Goal: Task Accomplishment & Management: Complete application form

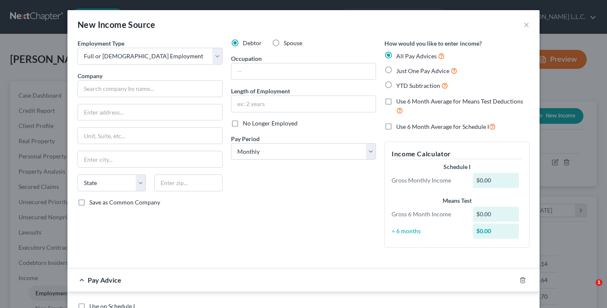
select select "0"
click at [529, 27] on button "×" at bounding box center [527, 24] width 6 height 10
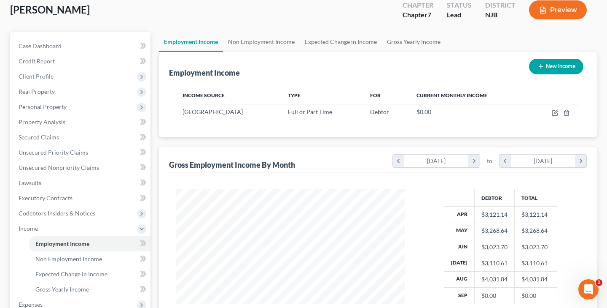
scroll to position [59, 0]
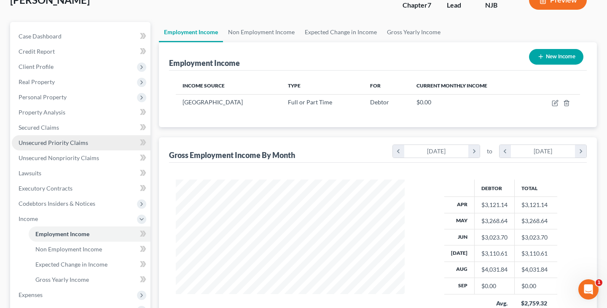
click at [56, 143] on span "Unsecured Priority Claims" at bounding box center [54, 142] width 70 height 7
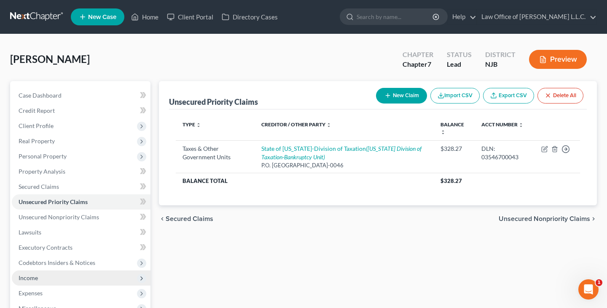
click at [41, 275] on span "Income" at bounding box center [81, 277] width 139 height 15
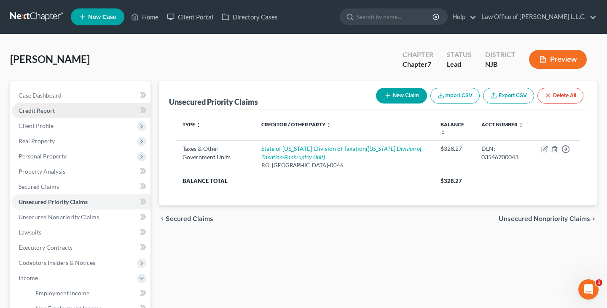
click at [74, 112] on link "Credit Report" at bounding box center [81, 110] width 139 height 15
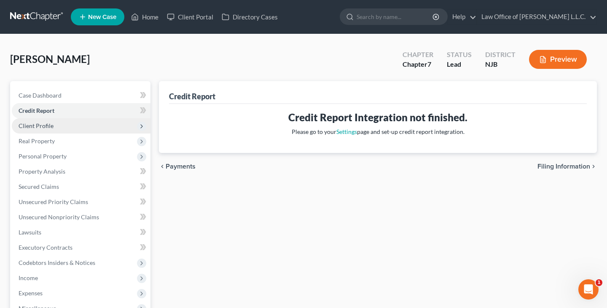
click at [71, 125] on span "Client Profile" at bounding box center [81, 125] width 139 height 15
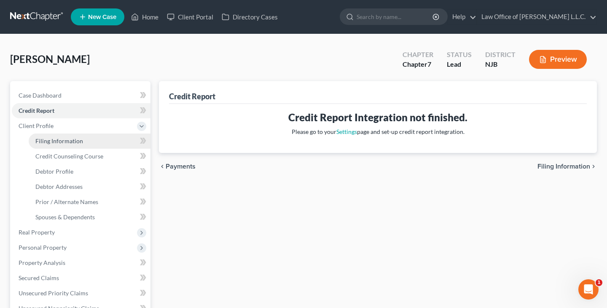
click at [82, 142] on link "Filing Information" at bounding box center [90, 140] width 122 height 15
select select "1"
select select "0"
select select "51"
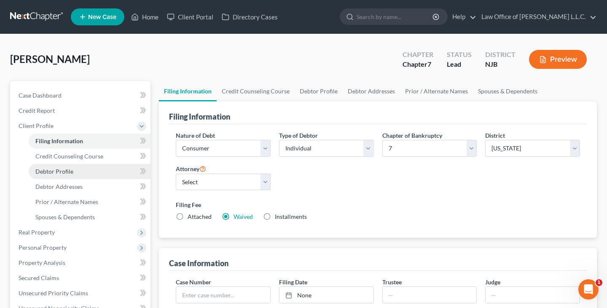
click at [73, 172] on link "Debtor Profile" at bounding box center [90, 171] width 122 height 15
select select "0"
select select "2"
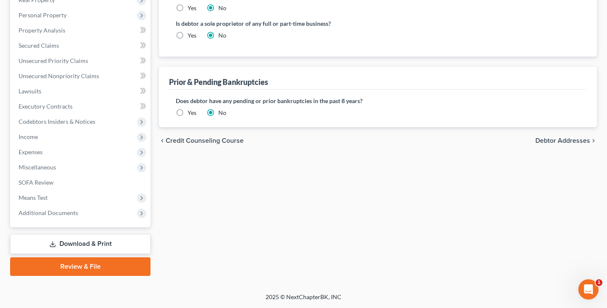
scroll to position [232, 0]
click at [35, 137] on span "Income" at bounding box center [28, 136] width 19 height 7
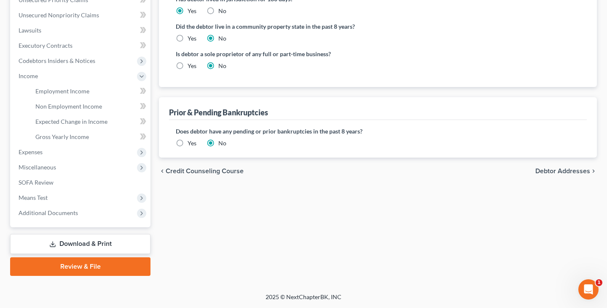
scroll to position [202, 0]
click at [38, 78] on span "Income" at bounding box center [28, 75] width 19 height 7
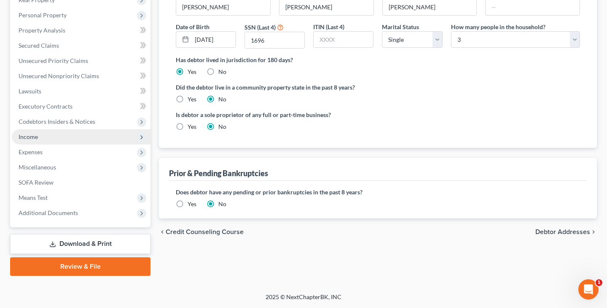
scroll to position [141, 0]
click at [58, 135] on span "Income" at bounding box center [81, 136] width 139 height 15
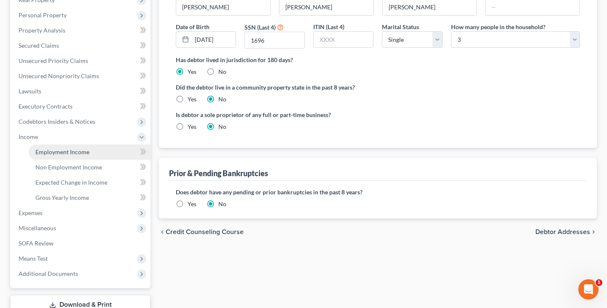
click at [91, 155] on link "Employment Income" at bounding box center [90, 151] width 122 height 15
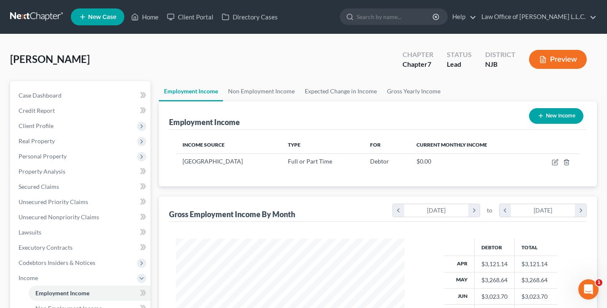
scroll to position [151, 246]
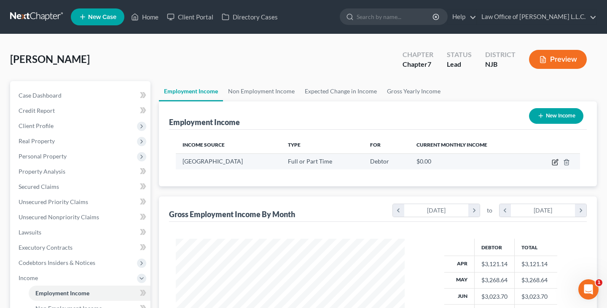
click at [553, 164] on icon "button" at bounding box center [555, 162] width 5 height 5
select select "0"
select select "33"
select select "2"
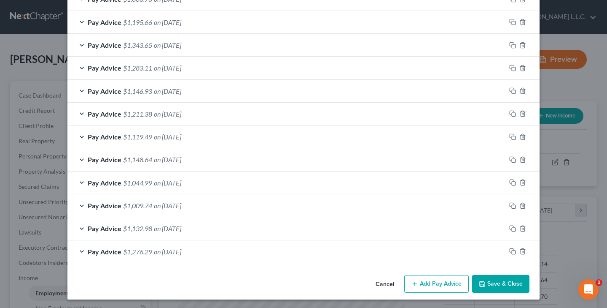
scroll to position [434, 0]
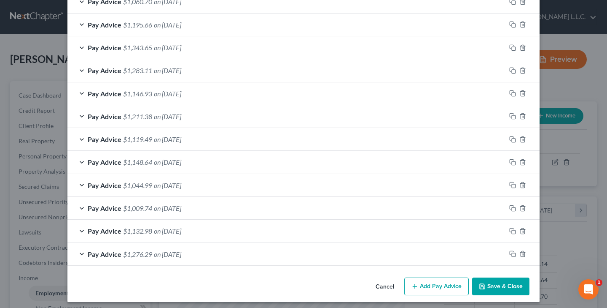
click at [498, 285] on button "Save & Close" at bounding box center [500, 286] width 57 height 18
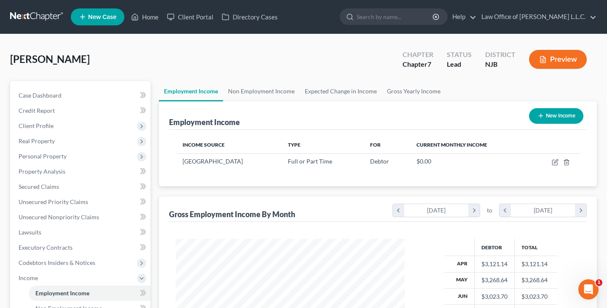
click at [561, 120] on button "New Income" at bounding box center [556, 116] width 54 height 16
select select "0"
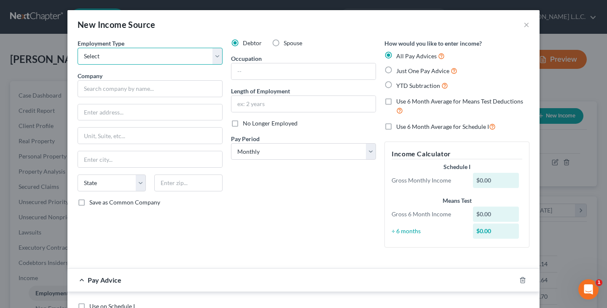
select select "0"
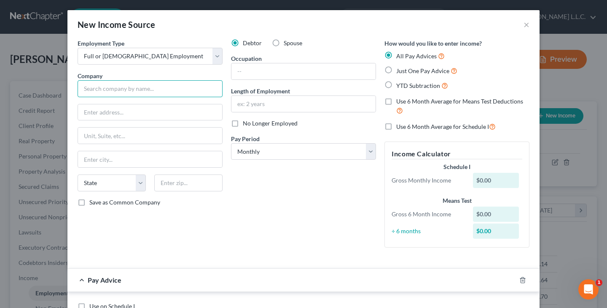
click at [165, 86] on input "text" at bounding box center [150, 88] width 145 height 17
click at [33, 35] on div "New Income Source × Employment Type * Select Full or [DEMOGRAPHIC_DATA] Employm…" at bounding box center [303, 154] width 607 height 308
click at [169, 90] on input "text" at bounding box center [150, 88] width 145 height 17
type input "Public Partnerships LLC"
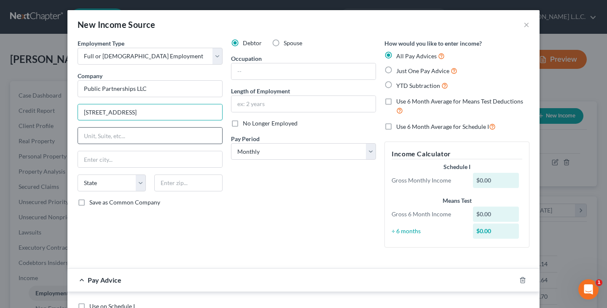
type input "[STREET_ADDRESS]"
type input "Suite 300"
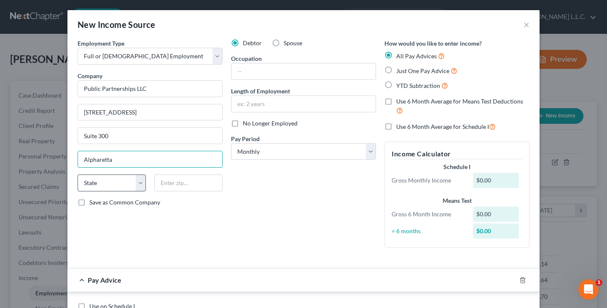
type input "Alpharetta"
select select "10"
drag, startPoint x: 193, startPoint y: 184, endPoint x: 210, endPoint y: 154, distance: 34.0
click at [197, 178] on input "30009" at bounding box center [188, 182] width 68 height 17
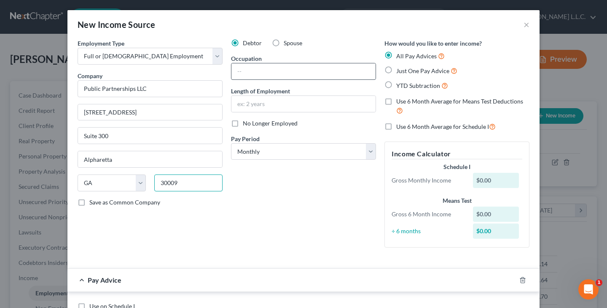
type input "30009"
click at [273, 72] on input "text" at bounding box center [304, 71] width 144 height 16
type input "Patient Care Aide"
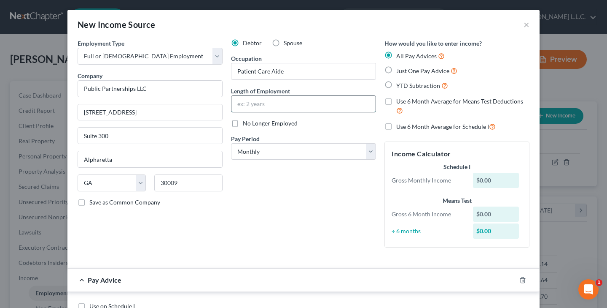
click at [253, 102] on input "text" at bounding box center [304, 104] width 144 height 16
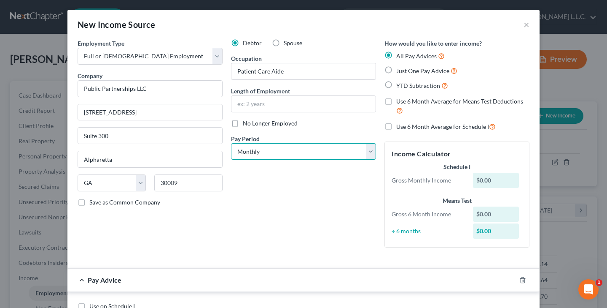
select select "2"
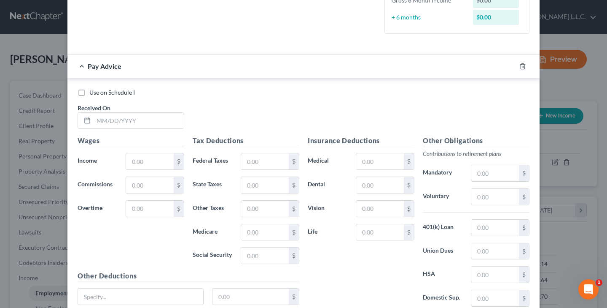
scroll to position [242, 0]
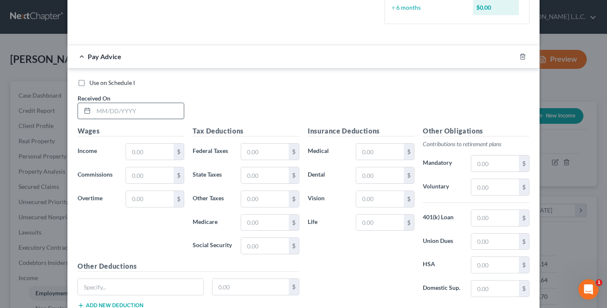
click at [102, 109] on input "text" at bounding box center [139, 111] width 90 height 16
click at [103, 109] on input "[DATE]" at bounding box center [139, 111] width 90 height 16
type input "[DATE]"
click at [142, 143] on input "text" at bounding box center [150, 151] width 48 height 16
type input "434.75"
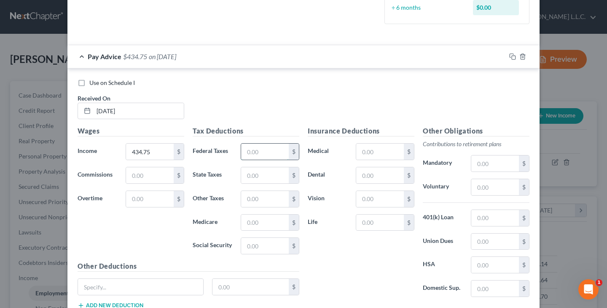
click at [254, 151] on input "text" at bounding box center [265, 151] width 48 height 16
type input "18.86"
type input "6.52"
click at [246, 196] on input "text" at bounding box center [265, 199] width 48 height 16
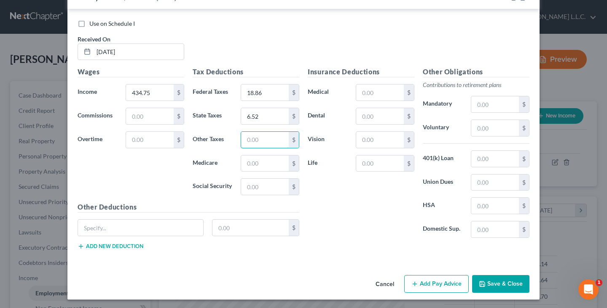
scroll to position [300, 0]
click at [139, 243] on button "Add new deduction" at bounding box center [111, 246] width 66 height 7
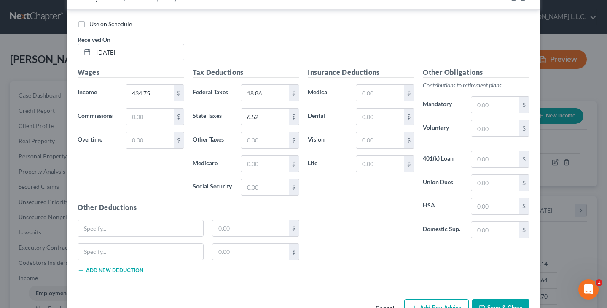
click at [140, 267] on button "Add new deduction" at bounding box center [111, 270] width 66 height 7
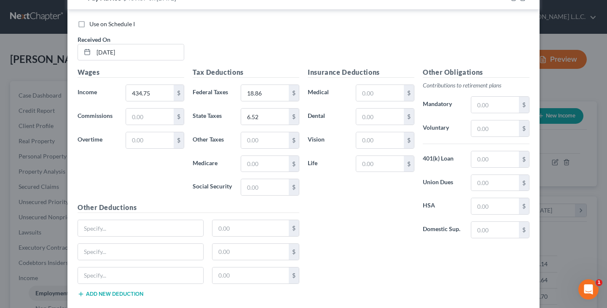
click at [138, 288] on div "$" at bounding box center [188, 279] width 230 height 24
click at [138, 290] on button "Add new deduction" at bounding box center [111, 293] width 66 height 7
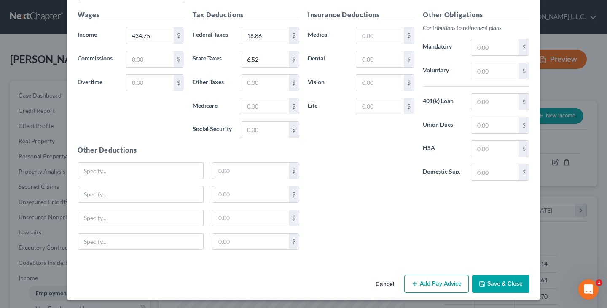
scroll to position [357, 0]
click at [247, 133] on input "text" at bounding box center [265, 130] width 48 height 16
type input "26.95"
click at [253, 106] on input "text" at bounding box center [265, 107] width 48 height 16
type input "6.30"
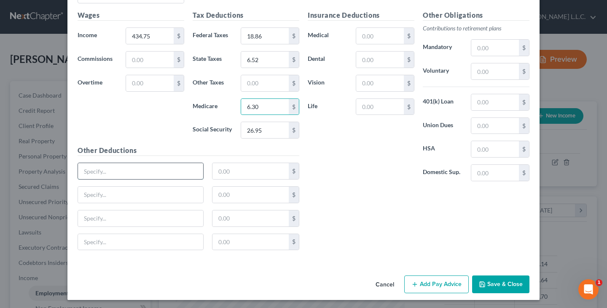
click at [155, 171] on input "text" at bounding box center [140, 171] width 125 height 16
type input "NJ Disability Employee Insurance"
click at [262, 171] on input "text" at bounding box center [251, 171] width 77 height 16
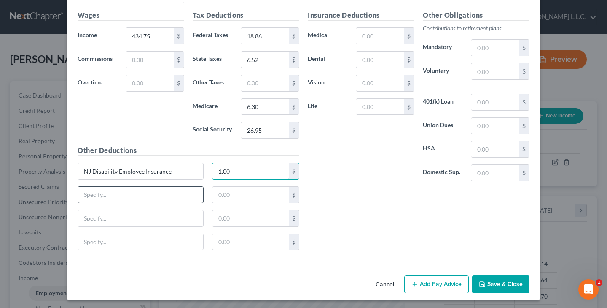
type input "1.00"
type input "NJ Family Leave Insurance"
click at [235, 194] on input "text" at bounding box center [251, 194] width 77 height 16
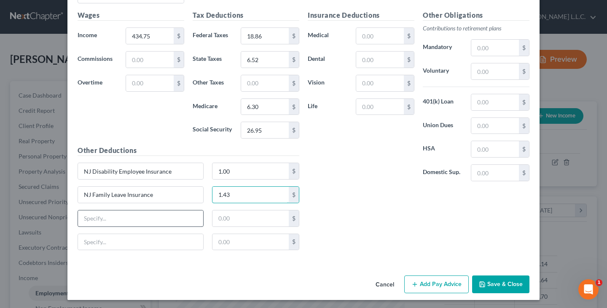
type input "1.43"
type input "NJ Workforce Dev. Fund"
click at [250, 216] on input "text" at bounding box center [251, 218] width 77 height 16
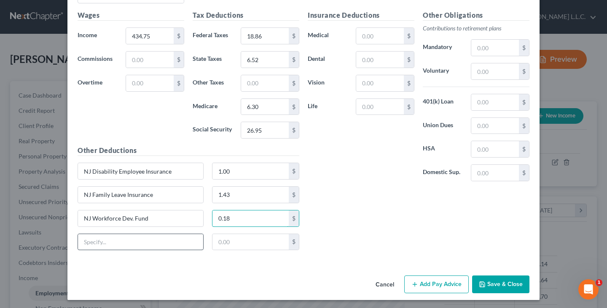
type input "0.18"
type input "NJ Unemployment"
click at [275, 245] on input "text" at bounding box center [251, 242] width 77 height 16
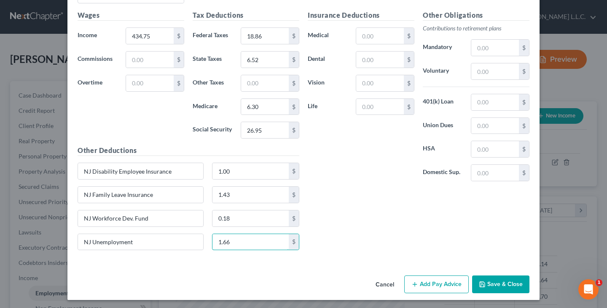
type input "1.66"
click at [508, 283] on button "Save & Close" at bounding box center [500, 284] width 57 height 18
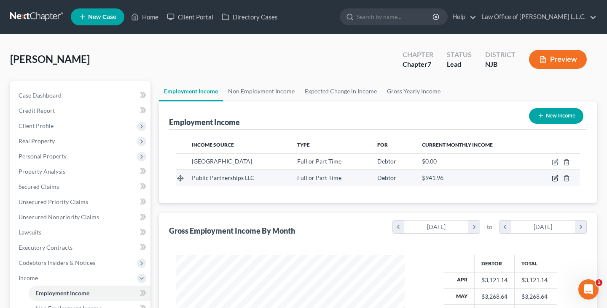
click at [554, 178] on icon "button" at bounding box center [555, 178] width 7 height 7
select select "0"
select select "10"
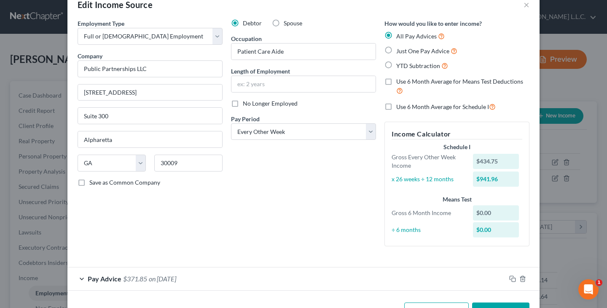
scroll to position [47, 0]
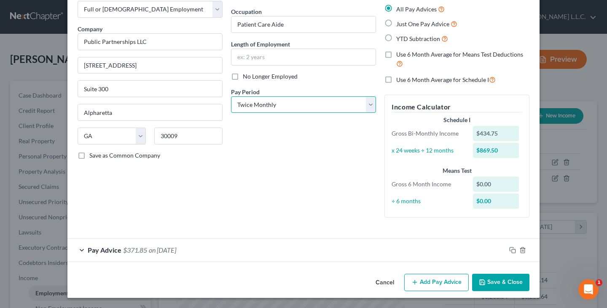
select select "2"
click at [490, 279] on button "Save & Close" at bounding box center [500, 282] width 57 height 18
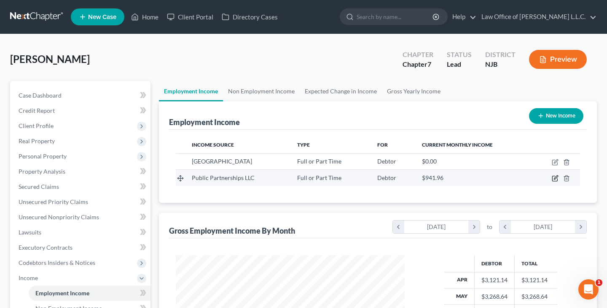
click at [553, 179] on icon "button" at bounding box center [555, 178] width 7 height 7
select select "0"
select select "10"
select select "2"
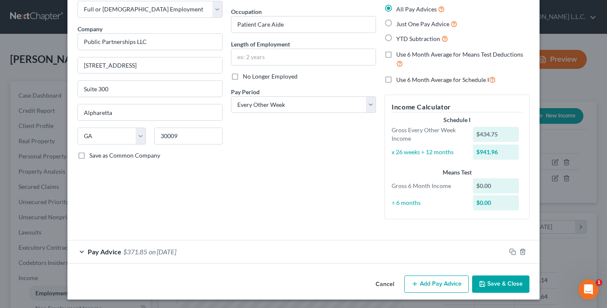
click at [493, 279] on button "Save & Close" at bounding box center [500, 284] width 57 height 18
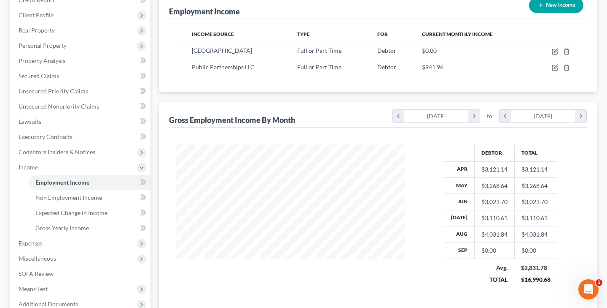
scroll to position [108, 0]
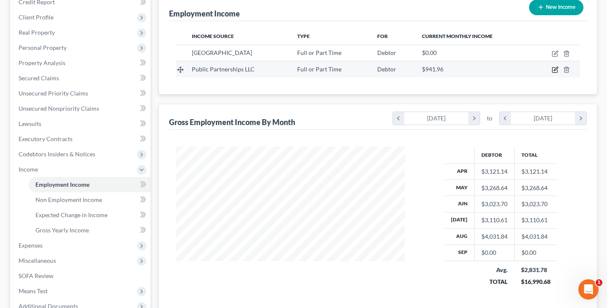
click at [555, 71] on icon "button" at bounding box center [555, 69] width 7 height 7
select select "0"
select select "10"
select select "2"
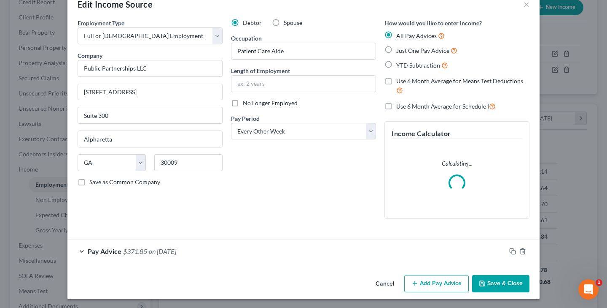
scroll to position [20, 0]
click at [425, 281] on button "Add Pay Advice" at bounding box center [437, 284] width 65 height 18
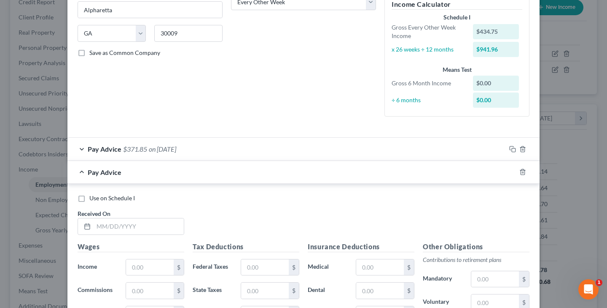
scroll to position [189, 0]
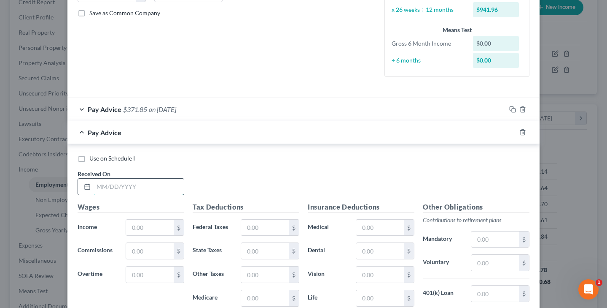
click at [101, 184] on input "text" at bounding box center [139, 186] width 90 height 16
type input "[DATE]"
click at [147, 226] on input "text" at bounding box center [150, 227] width 48 height 16
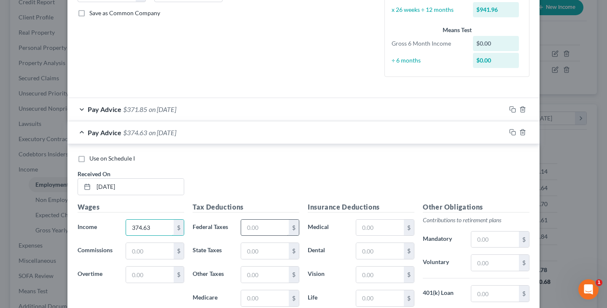
type input "374.63"
click at [252, 223] on input "text" at bounding box center [265, 227] width 48 height 16
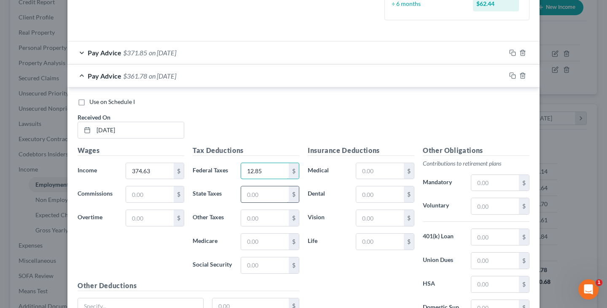
scroll to position [256, 0]
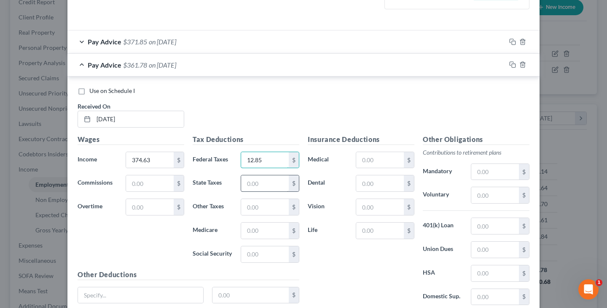
type input "12.85"
type input "5.62"
click at [263, 230] on input "text" at bounding box center [265, 230] width 48 height 16
type input "5.43"
click at [267, 252] on input "text" at bounding box center [265, 254] width 48 height 16
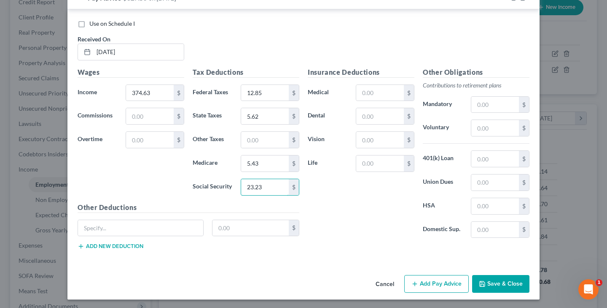
scroll to position [323, 0]
type input "23.23"
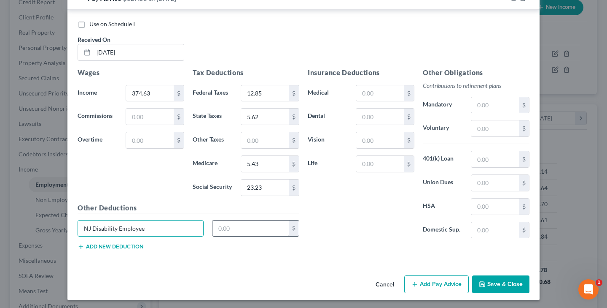
type input "NJ Disability Employee"
click at [231, 228] on input "text" at bounding box center [251, 228] width 77 height 16
type input "0.86"
click at [122, 243] on button "Add new deduction" at bounding box center [111, 246] width 66 height 7
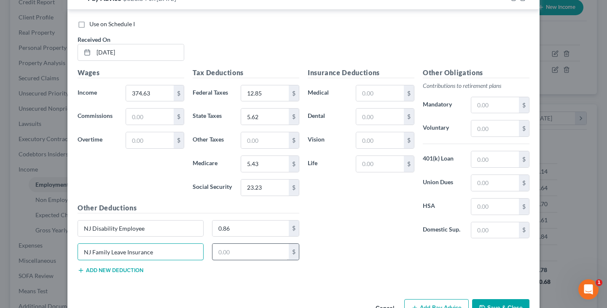
type input "NJ Family Leave Insurance"
click at [224, 254] on input "text" at bounding box center [251, 251] width 77 height 16
type input "1.24"
click at [138, 267] on button "Add new deduction" at bounding box center [111, 270] width 66 height 7
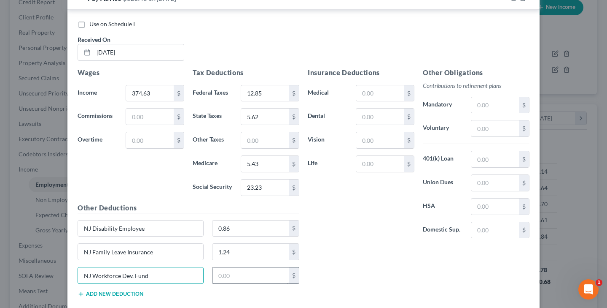
type input "NJ Workforce Dev. Fund"
click at [226, 274] on input "text" at bounding box center [251, 275] width 77 height 16
type input "0.16"
click at [136, 290] on button "Add new deduction" at bounding box center [111, 293] width 66 height 7
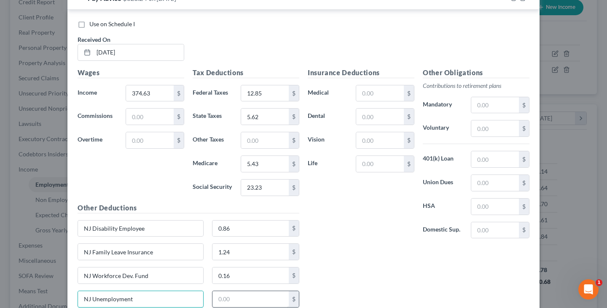
type input "NJ Unemployment"
click at [225, 300] on input "text" at bounding box center [251, 299] width 77 height 16
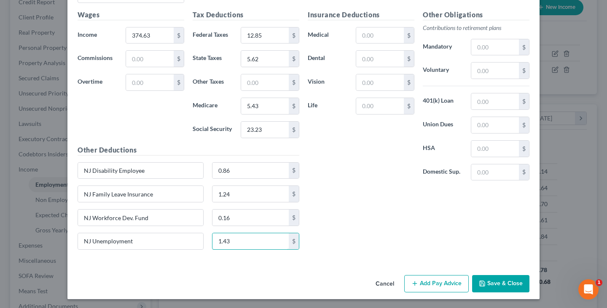
scroll to position [380, 0]
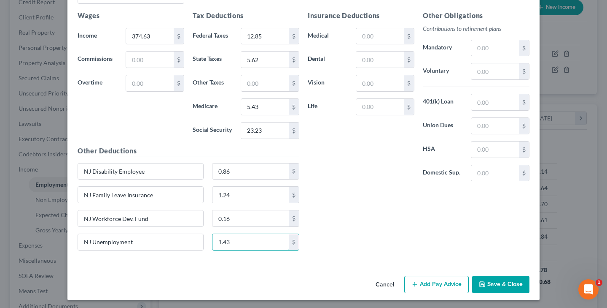
type input "1.43"
click at [515, 286] on button "Save & Close" at bounding box center [500, 284] width 57 height 18
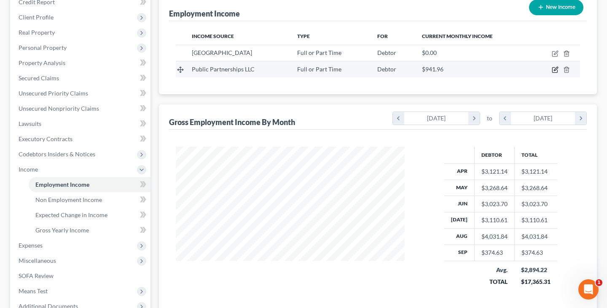
click at [554, 71] on icon "button" at bounding box center [555, 69] width 7 height 7
select select "0"
select select "10"
select select "2"
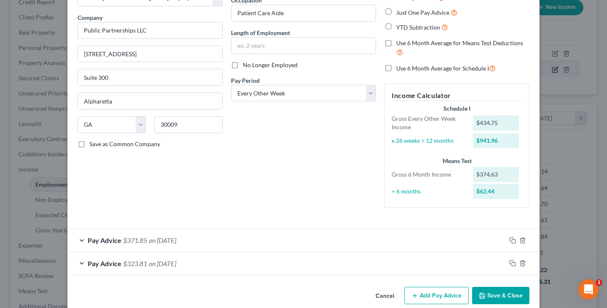
scroll to position [58, 0]
click at [172, 240] on span "on [DATE]" at bounding box center [162, 240] width 27 height 8
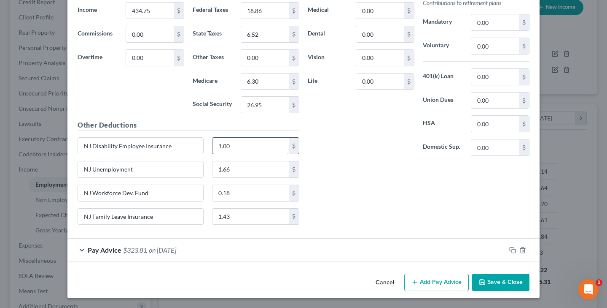
scroll to position [381, 0]
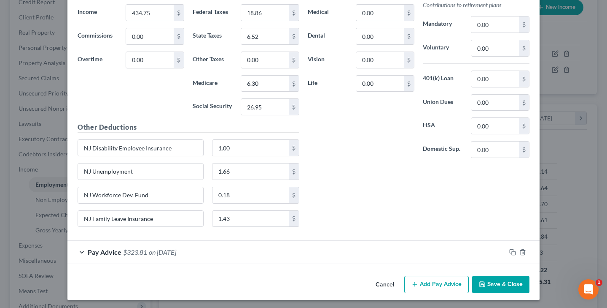
click at [500, 286] on button "Save & Close" at bounding box center [500, 284] width 57 height 18
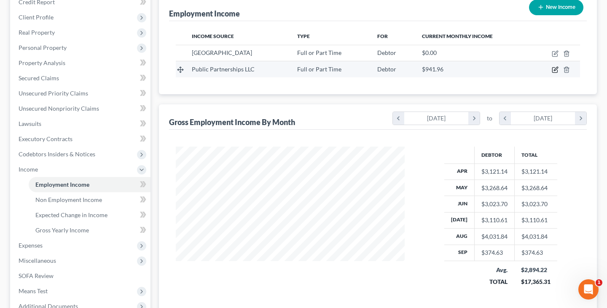
click at [553, 70] on icon "button" at bounding box center [555, 69] width 7 height 7
select select "0"
select select "10"
select select "2"
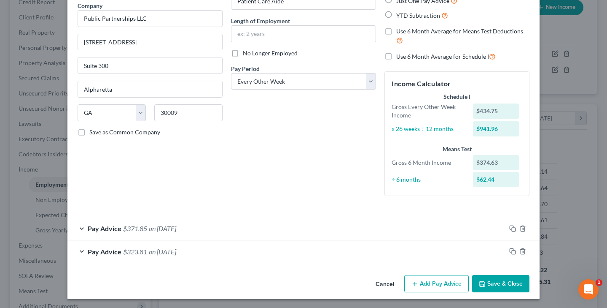
scroll to position [70, 0]
click at [161, 249] on span "on [DATE]" at bounding box center [162, 252] width 27 height 8
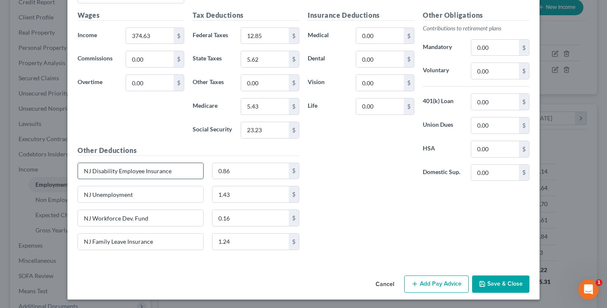
scroll to position [380, 0]
type input "NJ Disability Employee Insurance"
click at [489, 285] on button "Save & Close" at bounding box center [500, 284] width 57 height 18
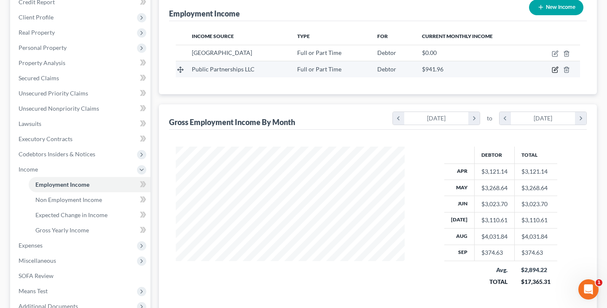
click at [555, 71] on icon "button" at bounding box center [555, 69] width 7 height 7
select select "0"
select select "10"
select select "2"
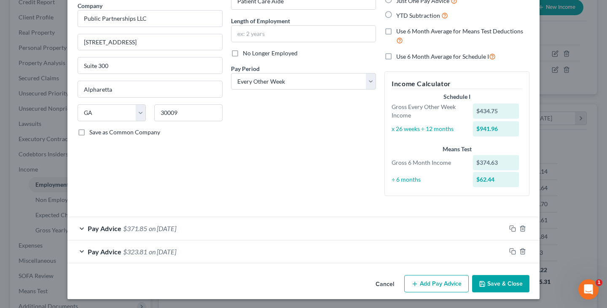
scroll to position [70, 0]
click at [508, 283] on button "Save & Close" at bounding box center [500, 284] width 57 height 18
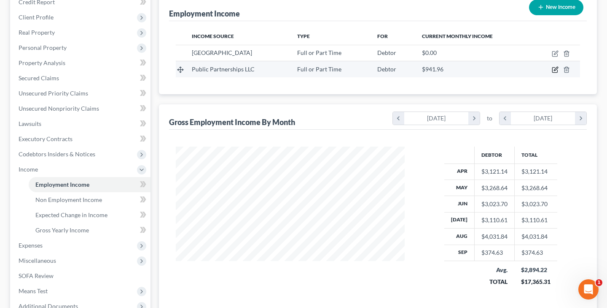
click at [555, 68] on icon "button" at bounding box center [555, 69] width 7 height 7
select select "0"
select select "10"
select select "2"
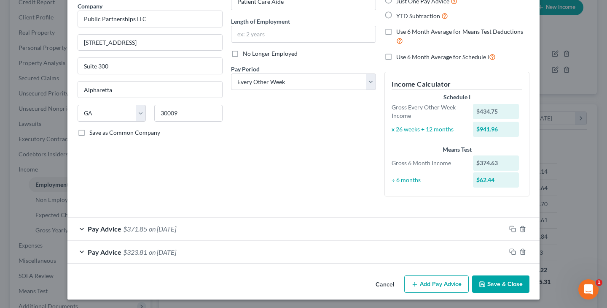
click at [442, 286] on button "Add Pay Advice" at bounding box center [437, 284] width 65 height 18
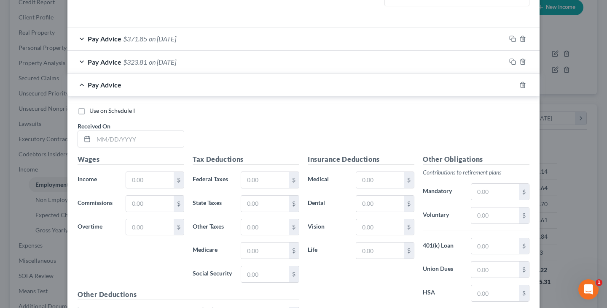
scroll to position [263, 0]
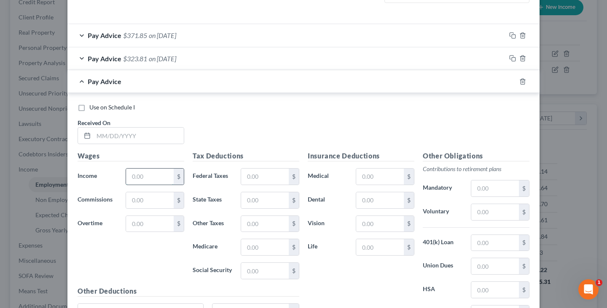
click at [166, 177] on input "text" at bounding box center [150, 176] width 48 height 16
type input "785.50"
click at [259, 173] on input "text" at bounding box center [265, 176] width 48 height 16
type input "52.31"
type input "11.38"
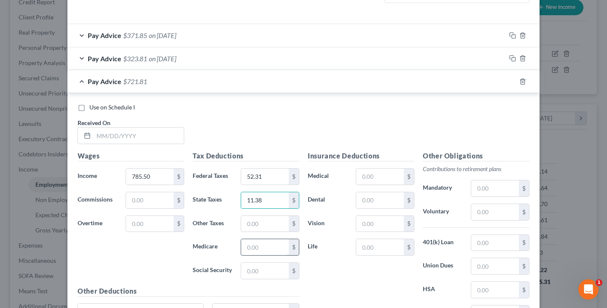
click at [250, 247] on input "text" at bounding box center [265, 247] width 48 height 16
type input "11"
click at [251, 272] on input "text" at bounding box center [265, 270] width 48 height 16
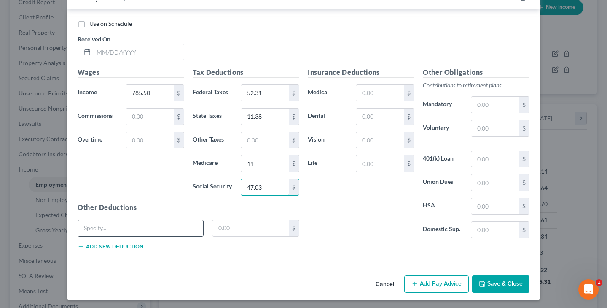
scroll to position [346, 0]
type input "47.03"
click at [140, 245] on button "Add new deduction" at bounding box center [111, 246] width 66 height 7
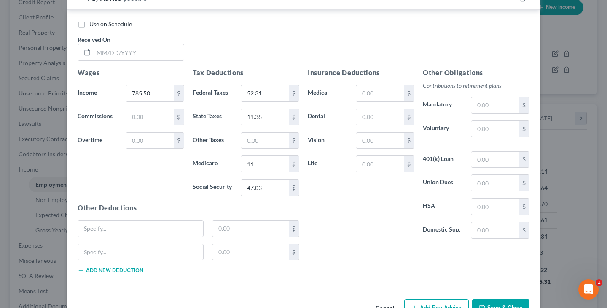
click at [140, 267] on button "Add new deduction" at bounding box center [111, 270] width 66 height 7
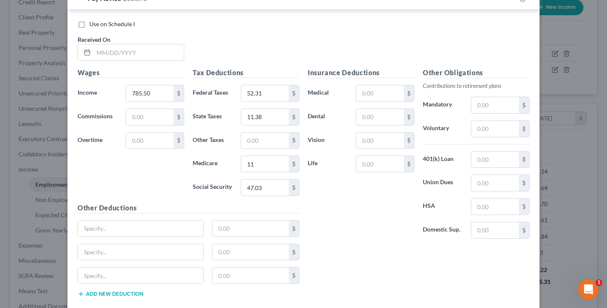
click at [131, 292] on button "Add new deduction" at bounding box center [111, 293] width 66 height 7
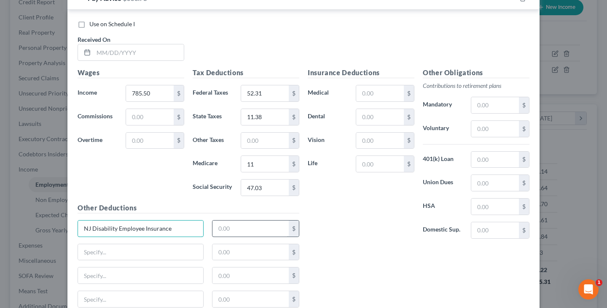
type input "NJ Disability Employee Insurance"
click at [224, 232] on input "text" at bounding box center [251, 228] width 77 height 16
type input "1.74"
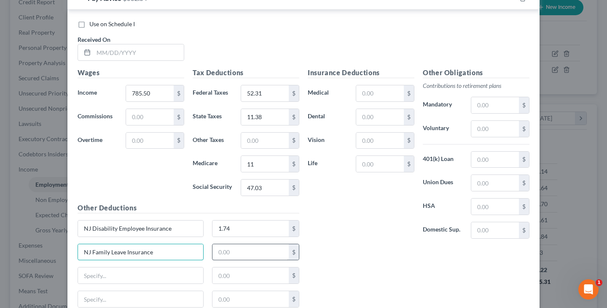
type input "NJ Family Leave Insurance"
click at [227, 251] on input "text" at bounding box center [251, 252] width 77 height 16
type input "2.50"
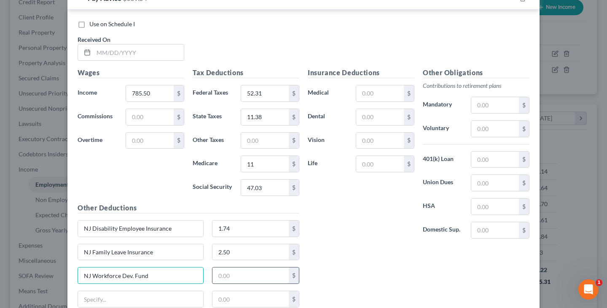
type input "NJ Workforce Dev. Fund"
click at [241, 274] on input "text" at bounding box center [251, 275] width 77 height 16
type input "0.32"
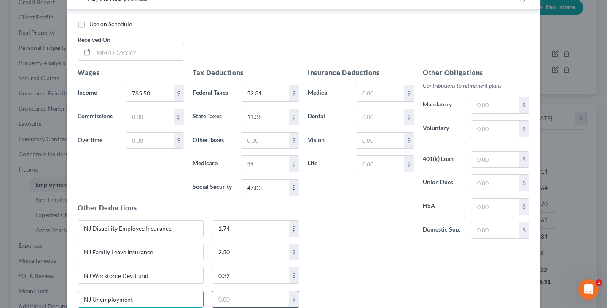
type input "NJ Unemployment"
click at [225, 300] on input "text" at bounding box center [251, 299] width 77 height 16
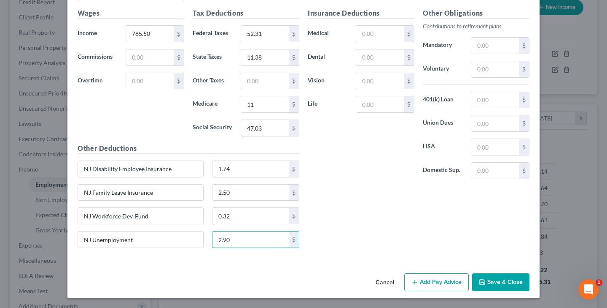
scroll to position [403, 0]
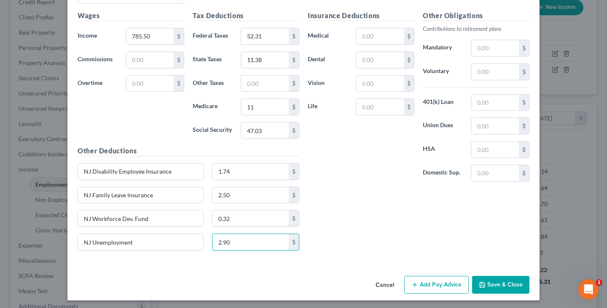
type input "2.90"
click at [490, 280] on button "Save & Close" at bounding box center [500, 284] width 57 height 18
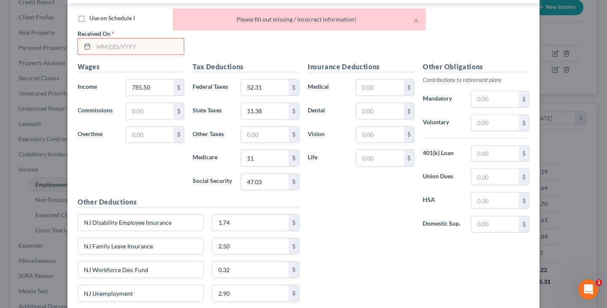
scroll to position [348, 0]
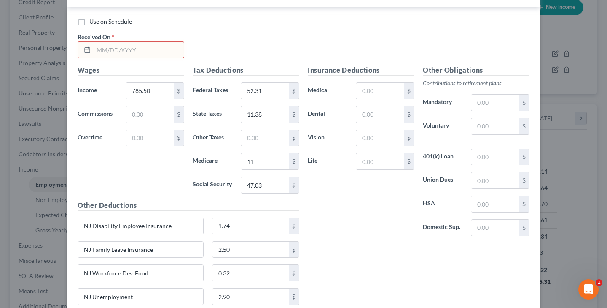
click at [97, 51] on input "text" at bounding box center [139, 50] width 90 height 16
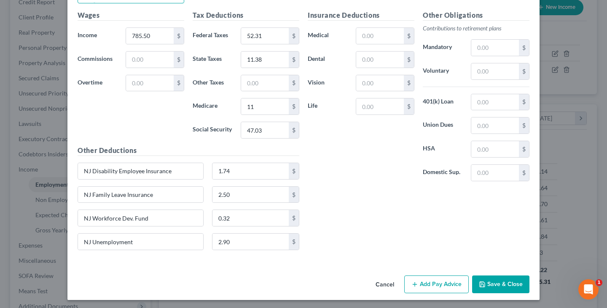
scroll to position [403, 0]
type input "[DATE]"
click at [493, 280] on button "Save & Close" at bounding box center [500, 284] width 57 height 18
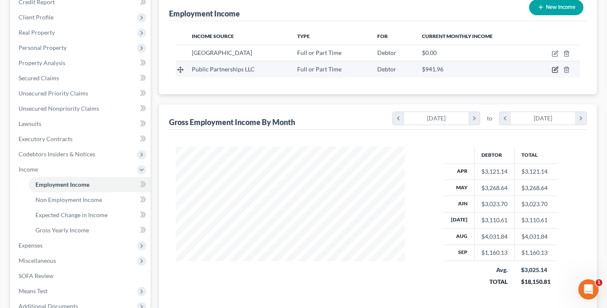
click at [555, 67] on icon "button" at bounding box center [555, 69] width 7 height 7
select select "0"
select select "10"
select select "2"
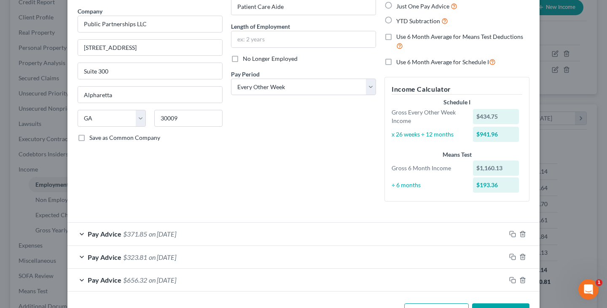
scroll to position [68, 0]
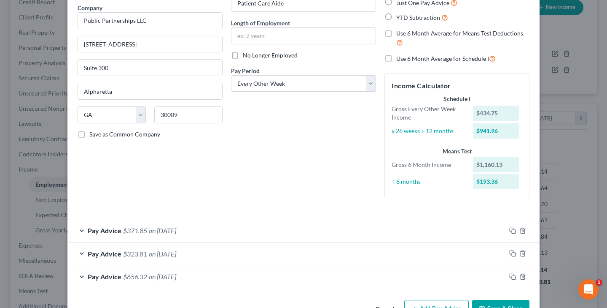
click at [176, 273] on span "on [DATE]" at bounding box center [162, 276] width 27 height 8
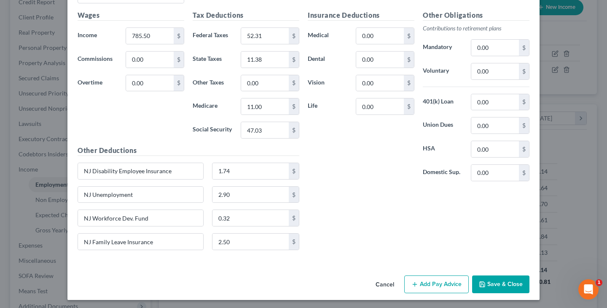
scroll to position [403, 0]
click at [516, 283] on button "Save & Close" at bounding box center [500, 284] width 57 height 18
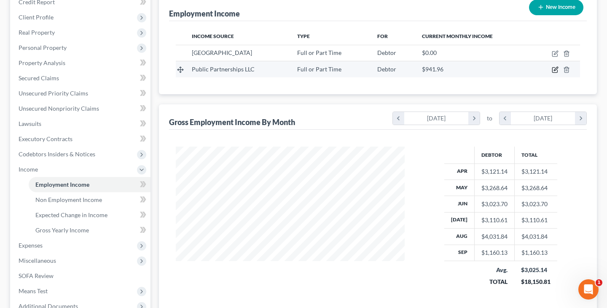
click at [556, 70] on icon "button" at bounding box center [555, 69] width 7 height 7
select select "0"
select select "10"
select select "2"
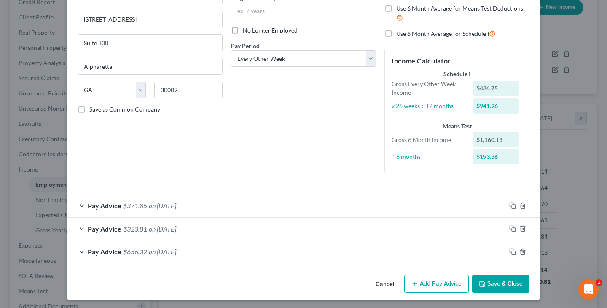
scroll to position [92, 0]
click at [140, 248] on span "$656.32" at bounding box center [135, 252] width 24 height 8
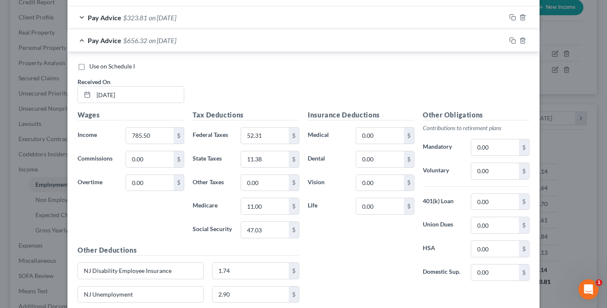
scroll to position [304, 0]
click at [153, 131] on input "785.50" at bounding box center [150, 135] width 48 height 16
type input "7"
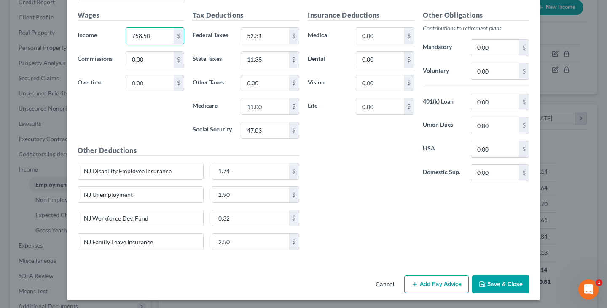
scroll to position [403, 0]
type input "758.50"
click at [494, 286] on button "Save & Close" at bounding box center [500, 284] width 57 height 18
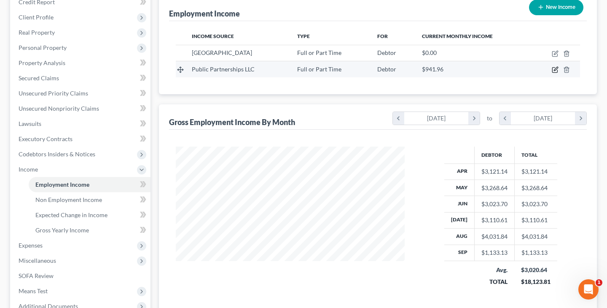
click at [557, 71] on icon "button" at bounding box center [555, 69] width 7 height 7
select select "0"
select select "10"
select select "2"
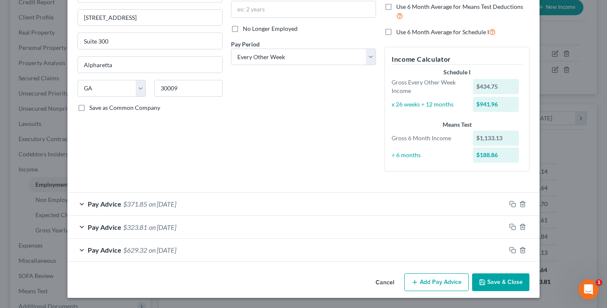
scroll to position [92, 0]
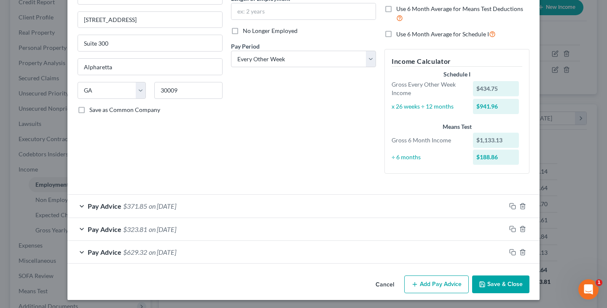
click at [498, 283] on button "Save & Close" at bounding box center [500, 284] width 57 height 18
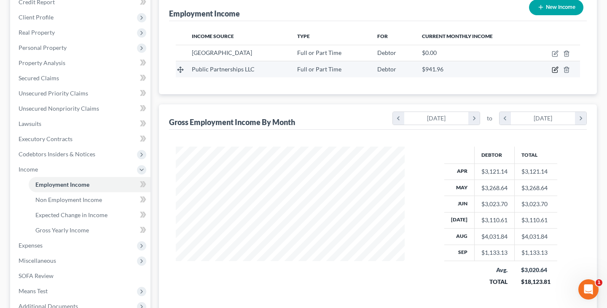
click at [556, 71] on icon "button" at bounding box center [555, 69] width 7 height 7
select select "0"
select select "10"
select select "2"
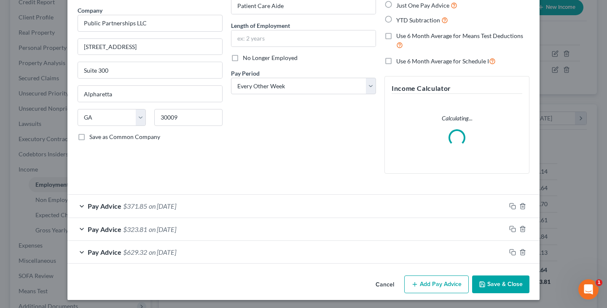
scroll to position [65, 0]
click at [420, 283] on button "Add Pay Advice" at bounding box center [437, 284] width 65 height 18
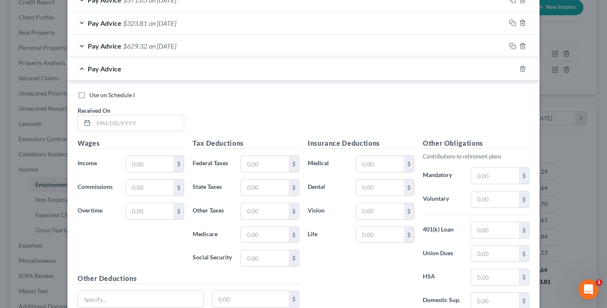
scroll to position [314, 0]
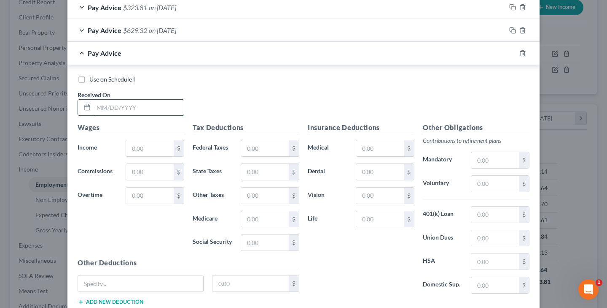
click at [99, 106] on input "text" at bounding box center [139, 108] width 90 height 16
type input "0"
type input "[DATE]"
click at [150, 147] on input "text" at bounding box center [150, 148] width 48 height 16
type input "610.50"
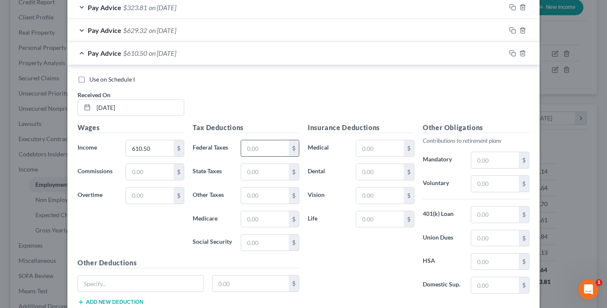
click at [252, 142] on input "text" at bounding box center [265, 148] width 48 height 16
type input "36.43"
type input "9.16"
click at [259, 217] on input "text" at bounding box center [265, 219] width 48 height 16
type input "8.85"
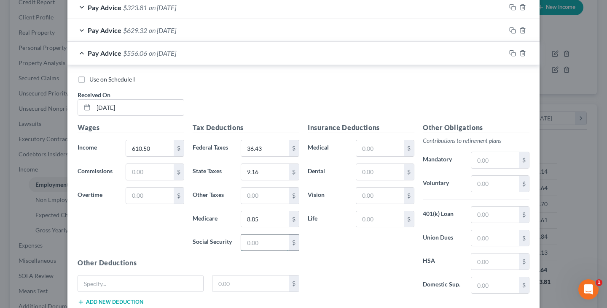
click at [267, 241] on input "text" at bounding box center [265, 242] width 48 height 16
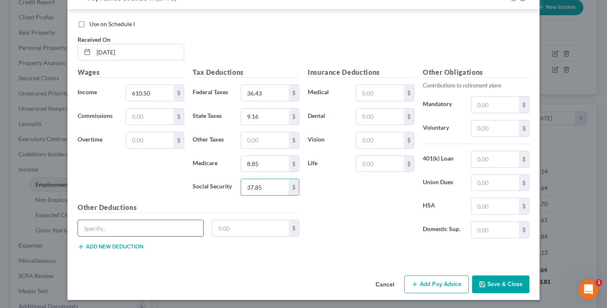
scroll to position [369, 0]
type input "37.85"
click at [130, 243] on button "Add new deduction" at bounding box center [111, 246] width 66 height 7
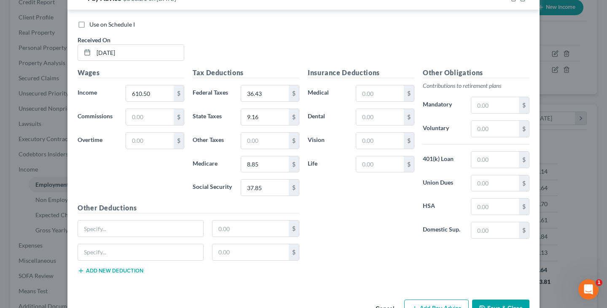
click at [129, 269] on button "Add new deduction" at bounding box center [111, 270] width 66 height 7
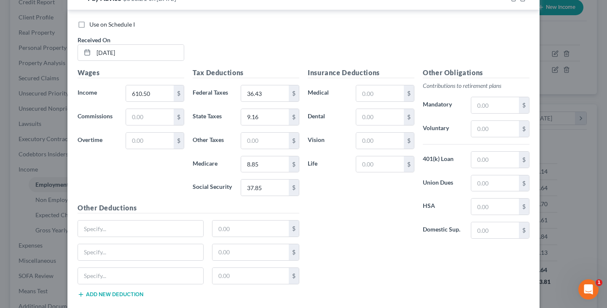
click at [129, 291] on button "Add new deduction" at bounding box center [111, 294] width 66 height 7
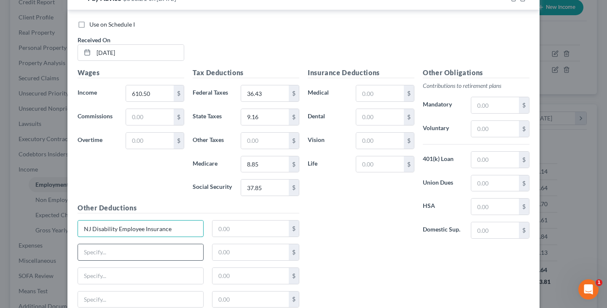
type input "NJ Disability Employee Insurance"
click at [249, 223] on input "text" at bounding box center [251, 228] width 77 height 16
type input "1.40"
click at [181, 246] on input "text" at bounding box center [140, 252] width 125 height 16
type input "NJ Family Leave Insurance"
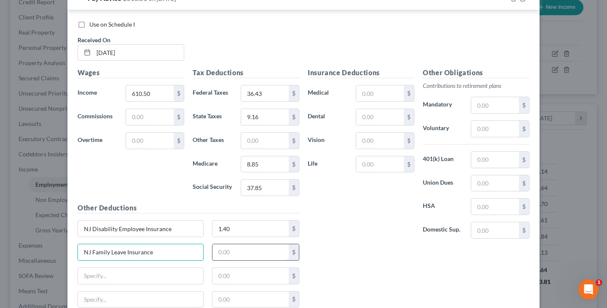
click at [240, 251] on input "text" at bounding box center [251, 252] width 77 height 16
type input "2.01"
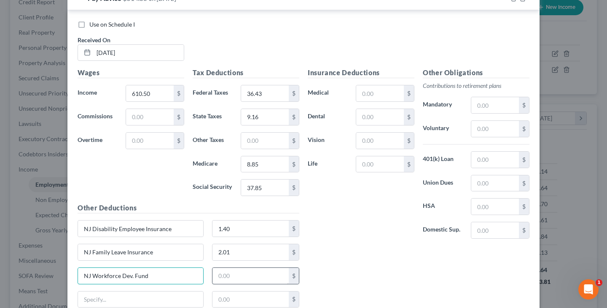
type input "NJ Workforce Dev. Fund"
click at [267, 275] on input "text" at bounding box center [251, 275] width 77 height 16
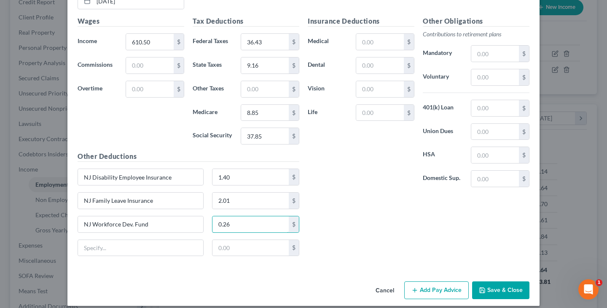
scroll to position [421, 0]
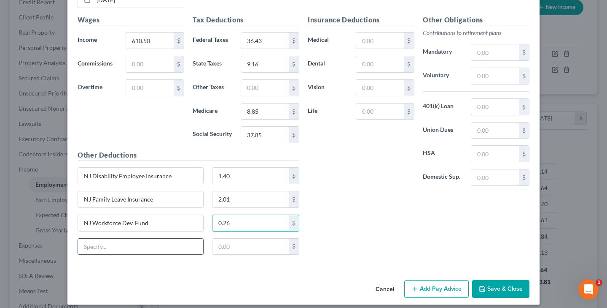
type input "0.26"
type input "NJ Unemployment"
click at [238, 244] on input "text" at bounding box center [251, 246] width 77 height 16
type input "2.34"
click at [488, 293] on button "Save & Close" at bounding box center [500, 289] width 57 height 18
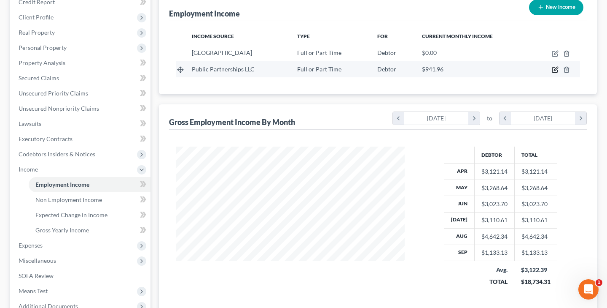
click at [553, 70] on icon "button" at bounding box center [555, 69] width 7 height 7
select select "0"
select select "10"
select select "2"
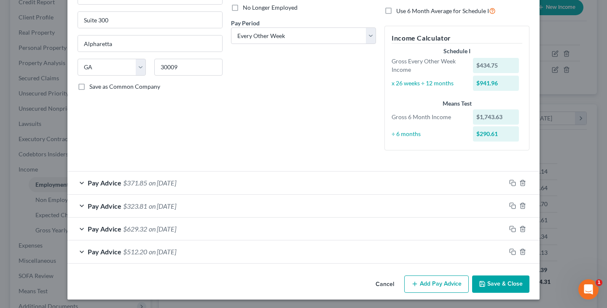
scroll to position [115, 0]
click at [498, 286] on button "Save & Close" at bounding box center [500, 284] width 57 height 18
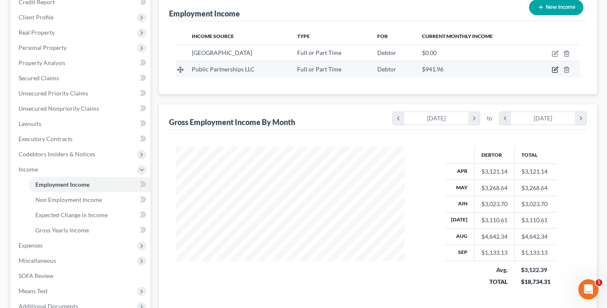
click at [556, 72] on icon "button" at bounding box center [555, 69] width 7 height 7
select select "0"
select select "10"
select select "2"
